Goal: Task Accomplishment & Management: Use online tool/utility

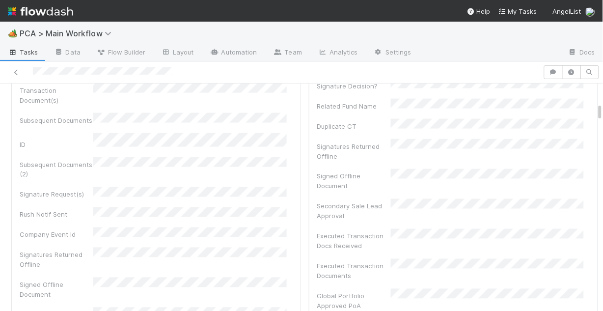
scroll to position [354, 0]
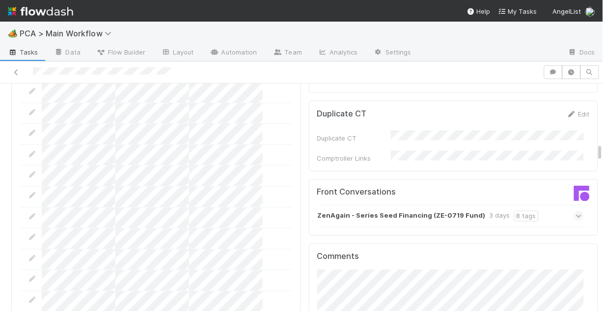
scroll to position [1100, 0]
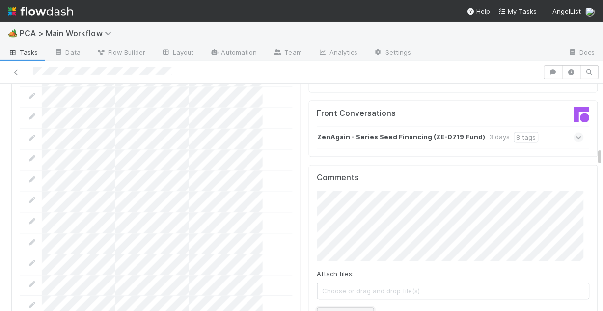
click at [337, 307] on button "Add Comment" at bounding box center [345, 315] width 57 height 17
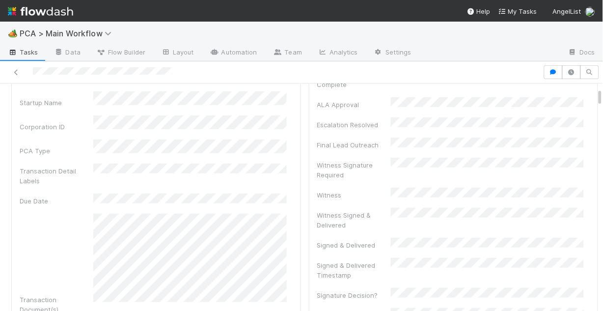
scroll to position [0, 0]
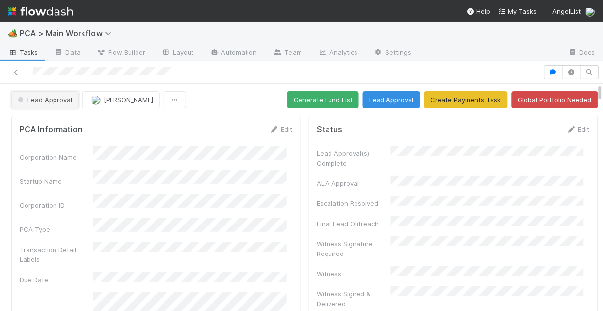
click at [55, 102] on span "Lead Approval" at bounding box center [44, 100] width 56 height 8
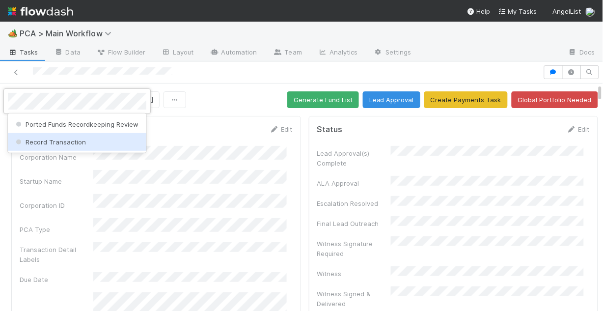
click at [67, 141] on span "Record Transaction" at bounding box center [50, 142] width 72 height 8
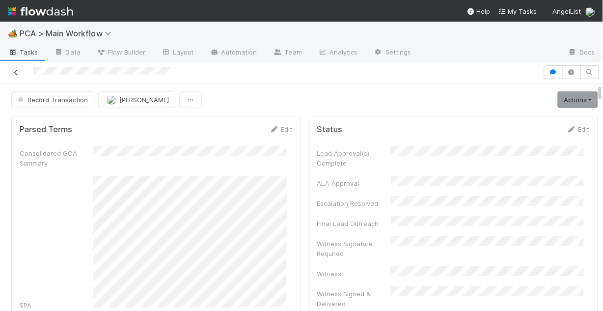
click at [19, 73] on icon at bounding box center [16, 72] width 10 height 6
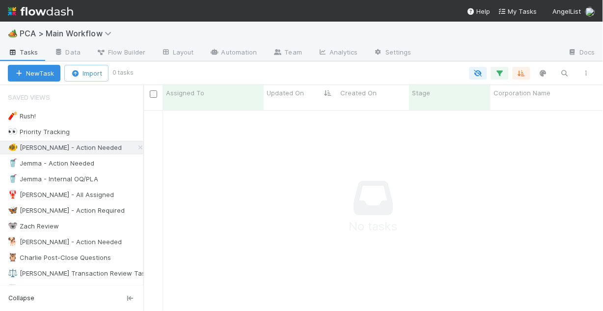
scroll to position [196, 454]
